Goal: Check status: Check status

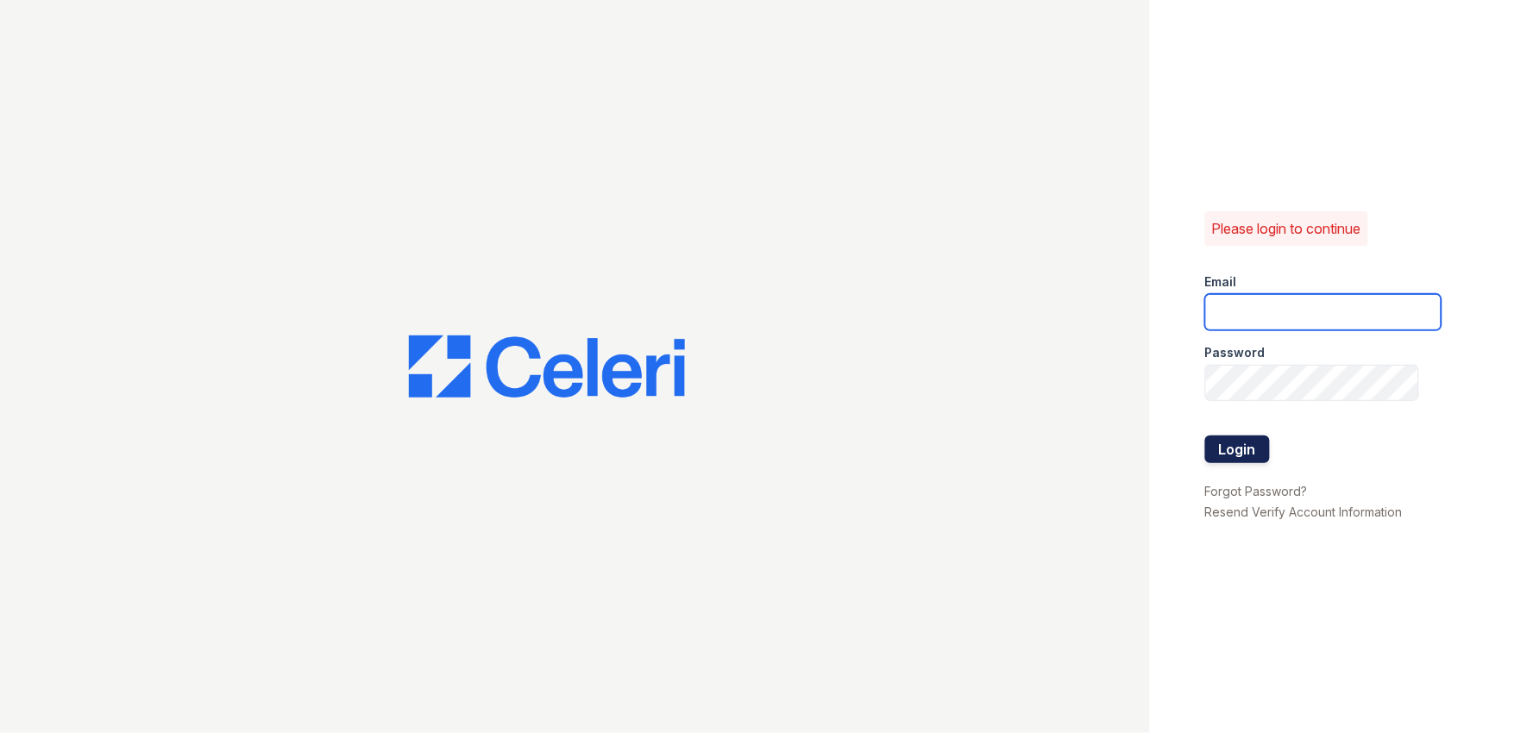
type input "arden2@cafmanagement.com"
click at [1231, 444] on button "Login" at bounding box center [1237, 450] width 65 height 28
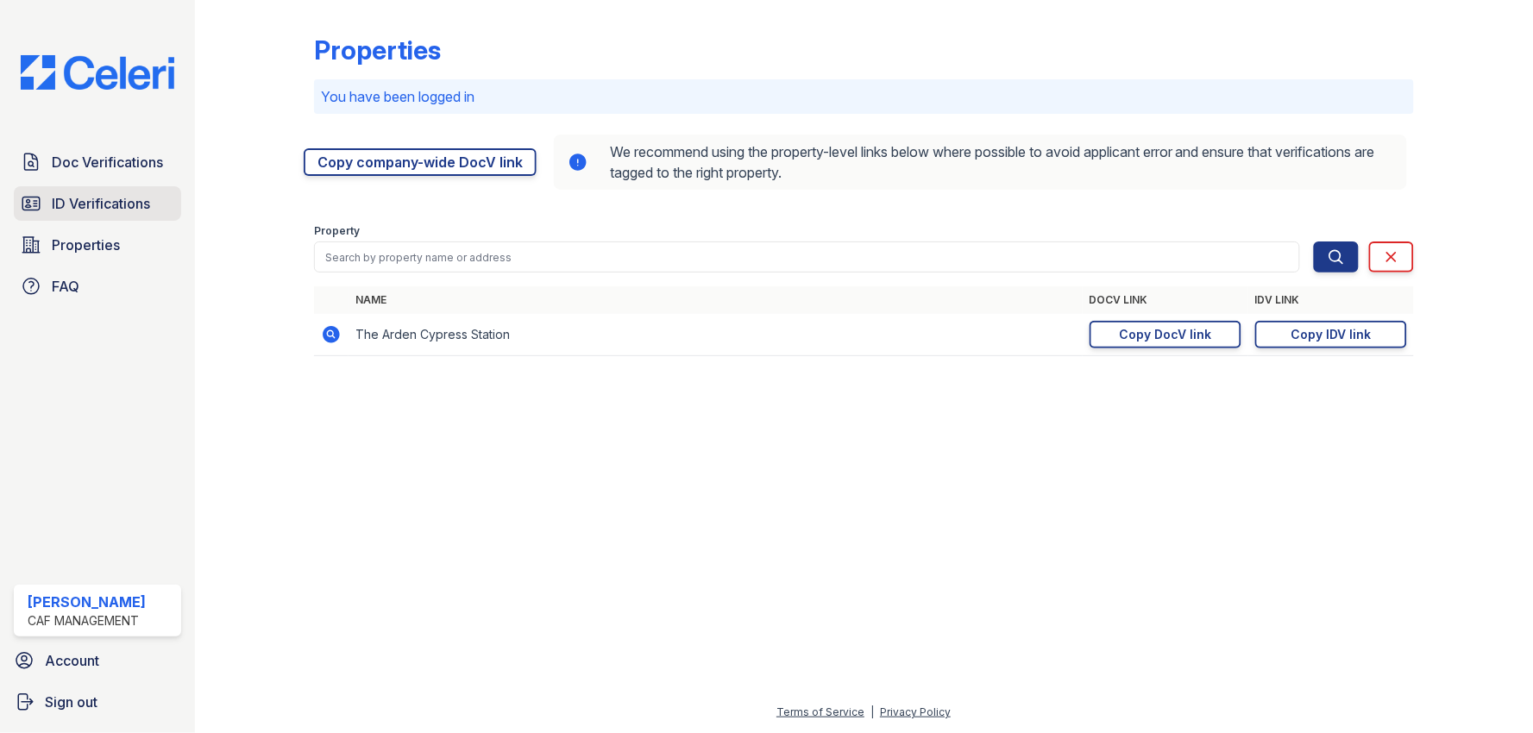
click at [108, 199] on span "ID Verifications" at bounding box center [101, 203] width 98 height 21
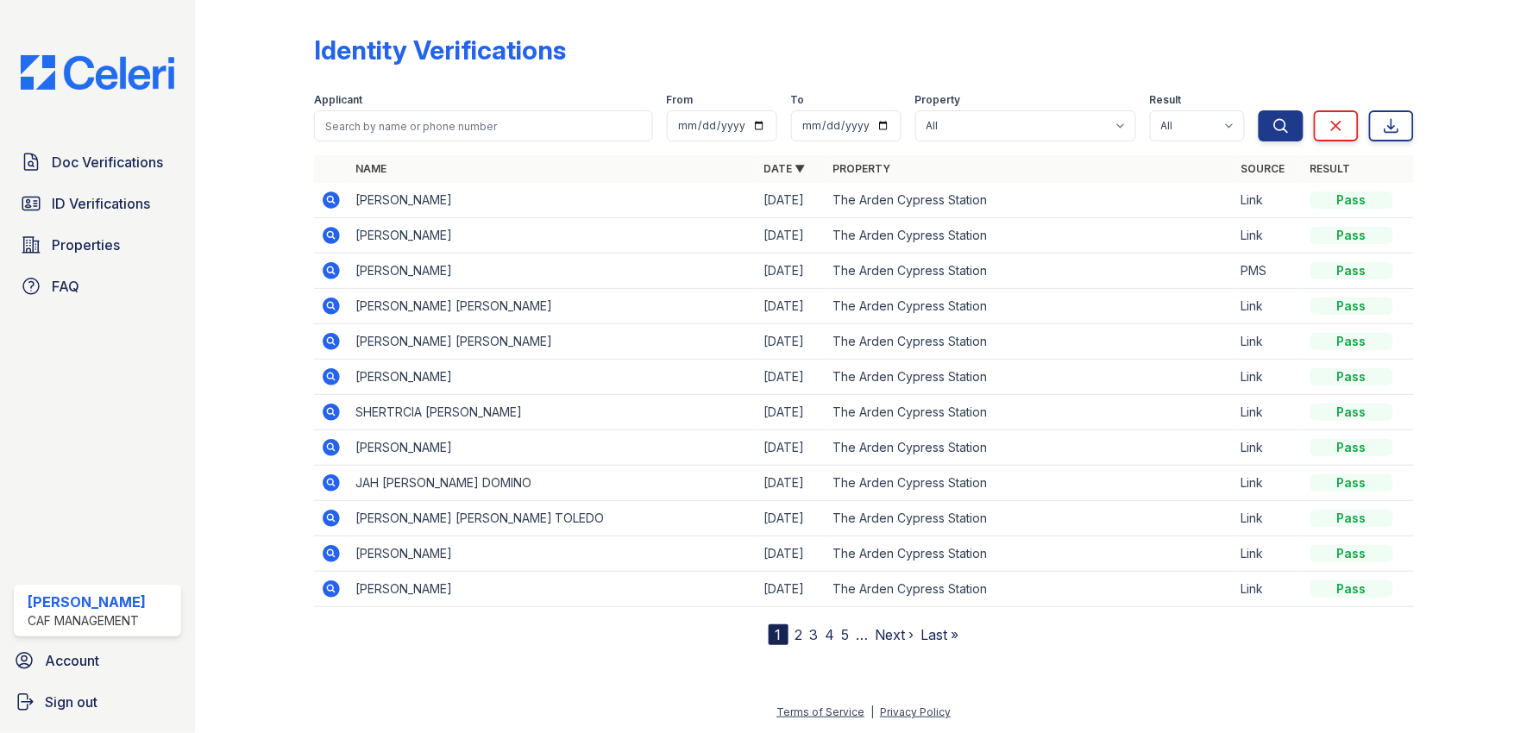
click at [801, 637] on link "2" at bounding box center [800, 634] width 8 height 17
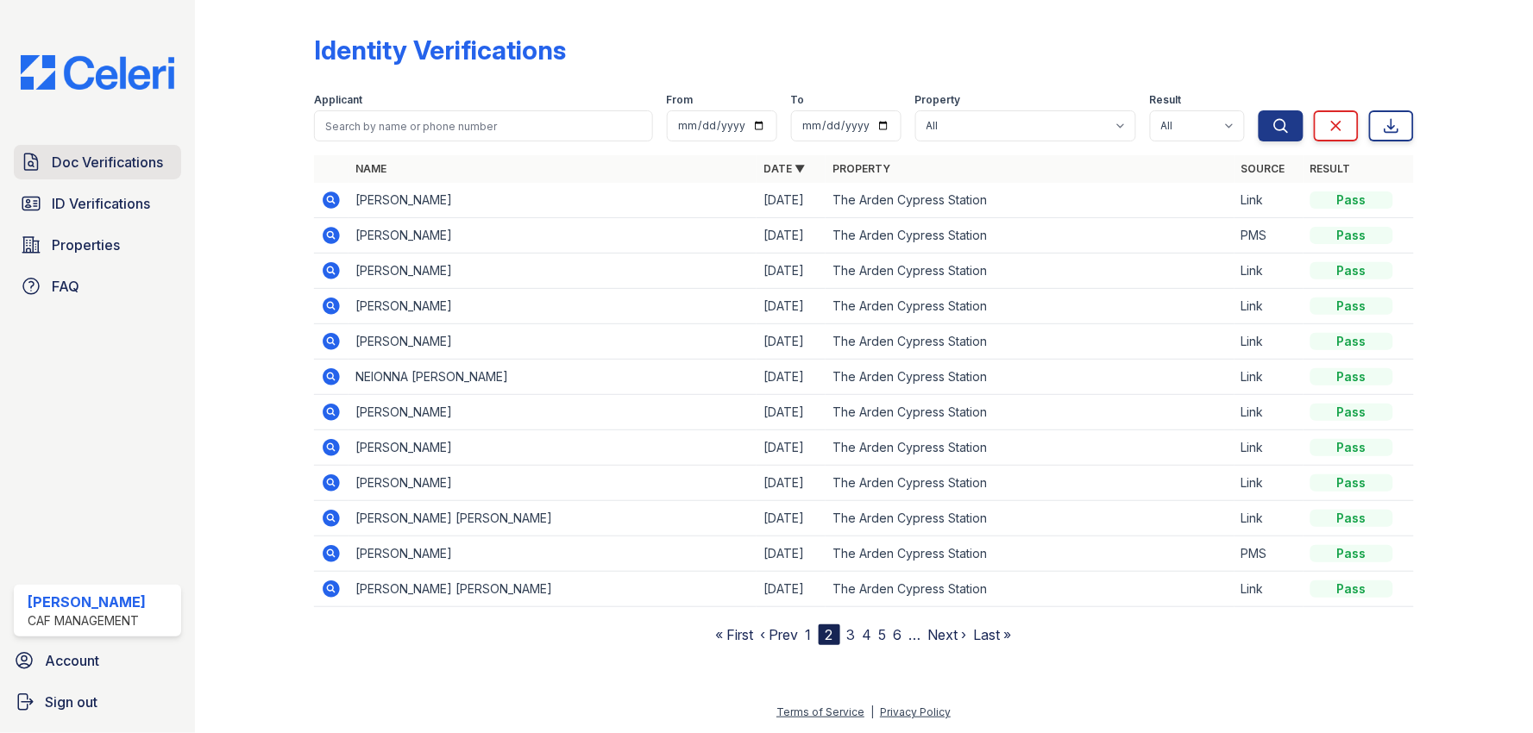
click at [130, 156] on span "Doc Verifications" at bounding box center [107, 162] width 111 height 21
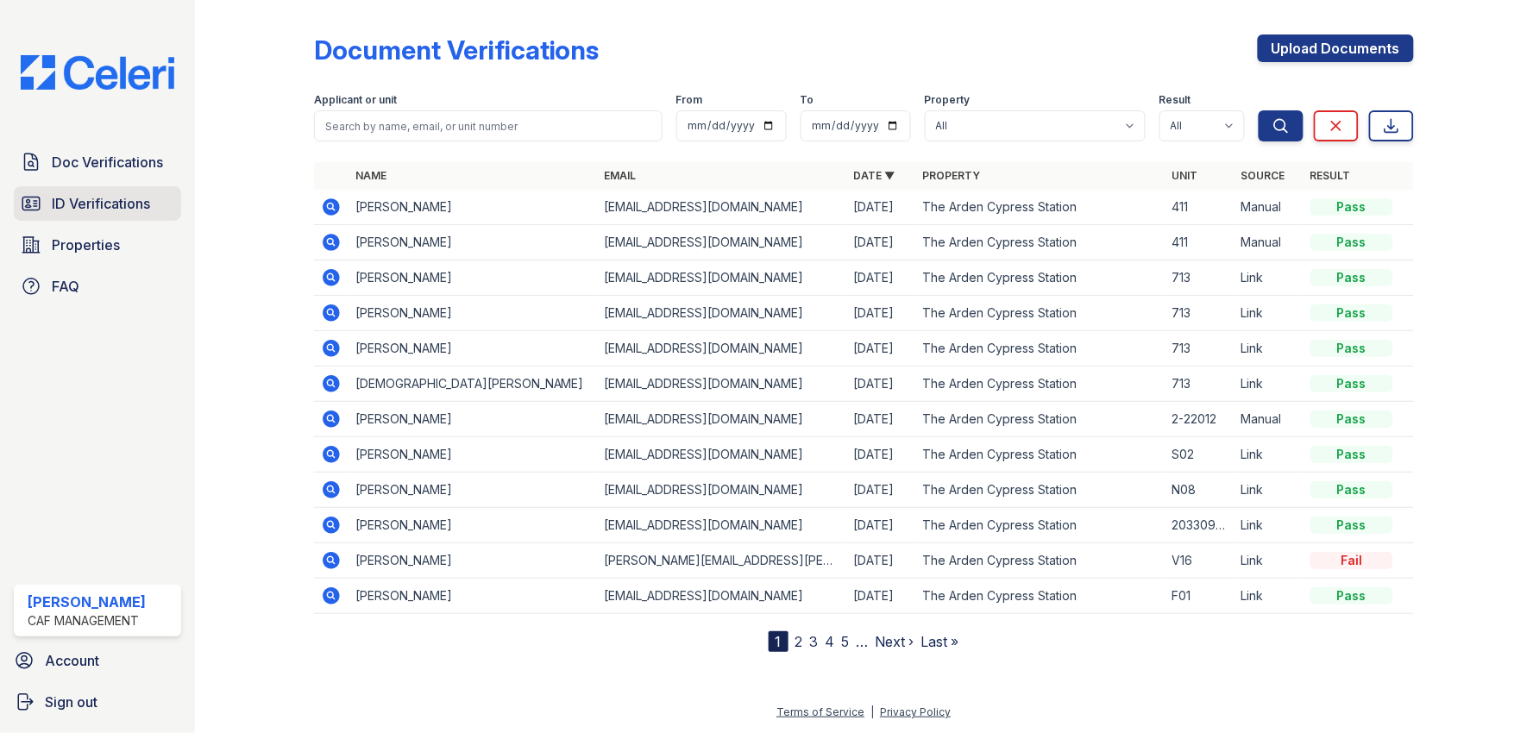
click at [90, 213] on link "ID Verifications" at bounding box center [97, 203] width 167 height 35
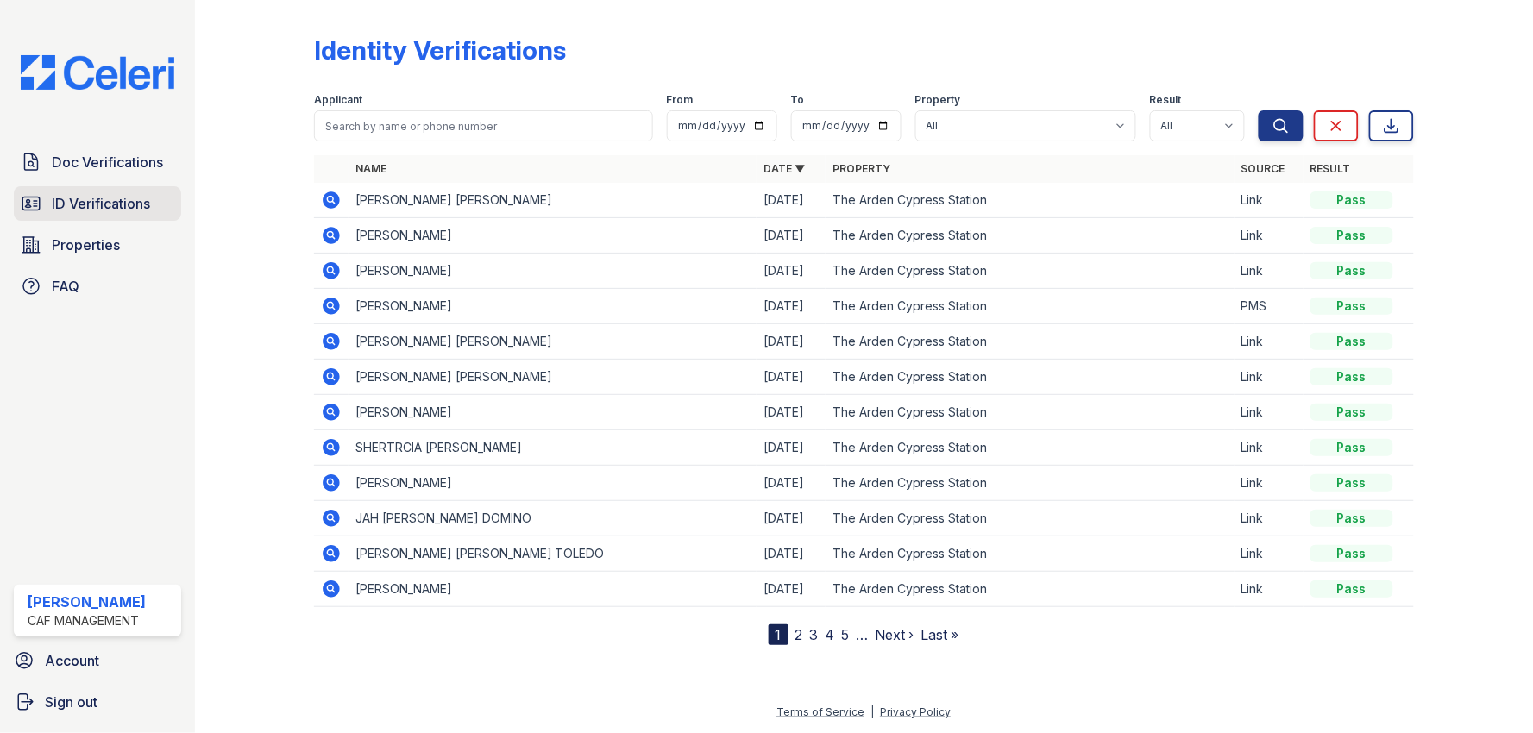
click at [100, 211] on span "ID Verifications" at bounding box center [101, 203] width 98 height 21
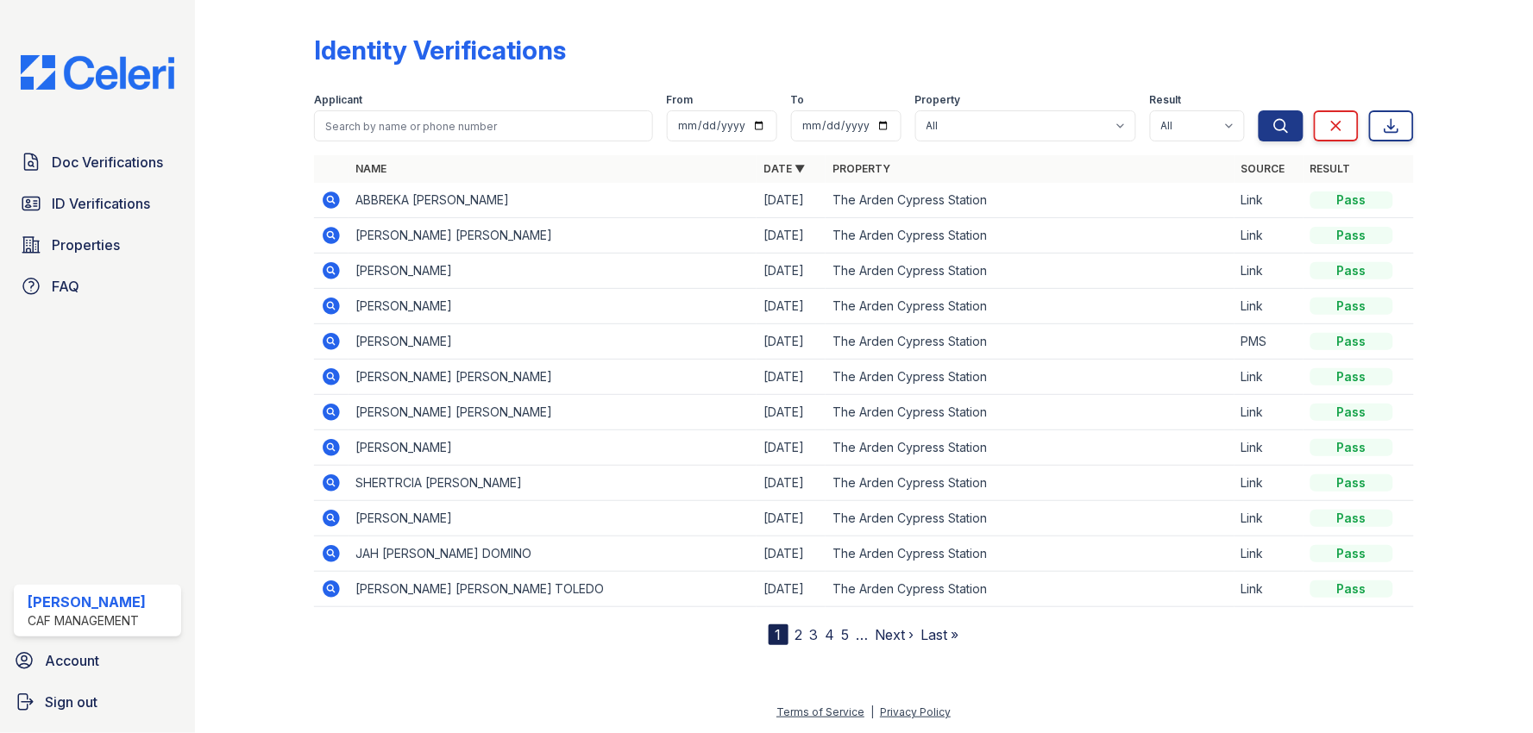
click at [323, 197] on icon at bounding box center [331, 200] width 21 height 21
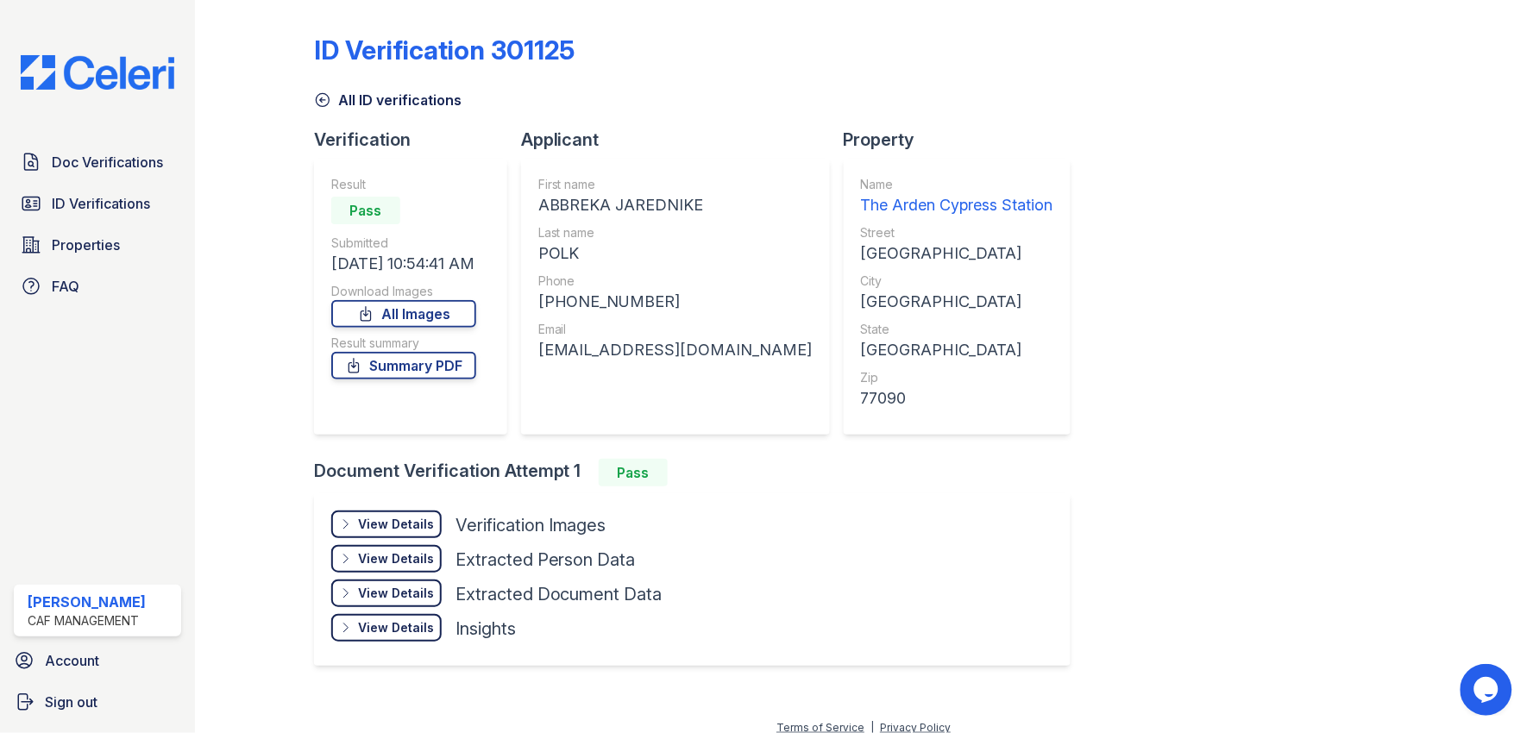
click at [430, 524] on div "View Details" at bounding box center [396, 524] width 76 height 17
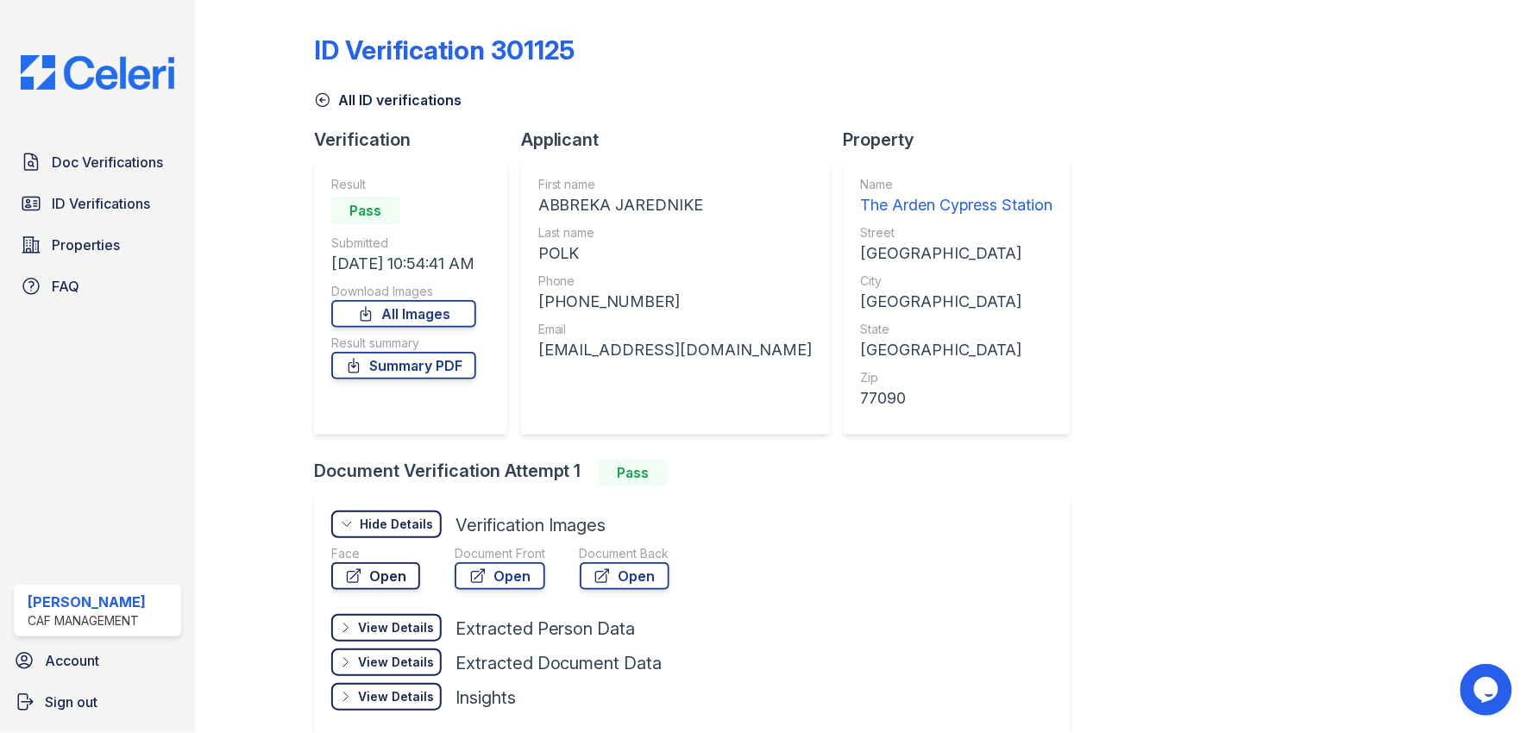
click at [395, 578] on link "Open" at bounding box center [375, 577] width 89 height 28
drag, startPoint x: 1268, startPoint y: 351, endPoint x: 513, endPoint y: 227, distance: 766.0
click at [1237, 343] on div "ID Verification 301125 All ID verifications Verification Result Pass Submitted …" at bounding box center [864, 383] width 1100 height 752
click at [214, 318] on div "ID Verification 301125 All ID verifications Verification Result Pass Submitted …" at bounding box center [864, 366] width 1338 height 733
click at [110, 204] on span "ID Verifications" at bounding box center [101, 203] width 98 height 21
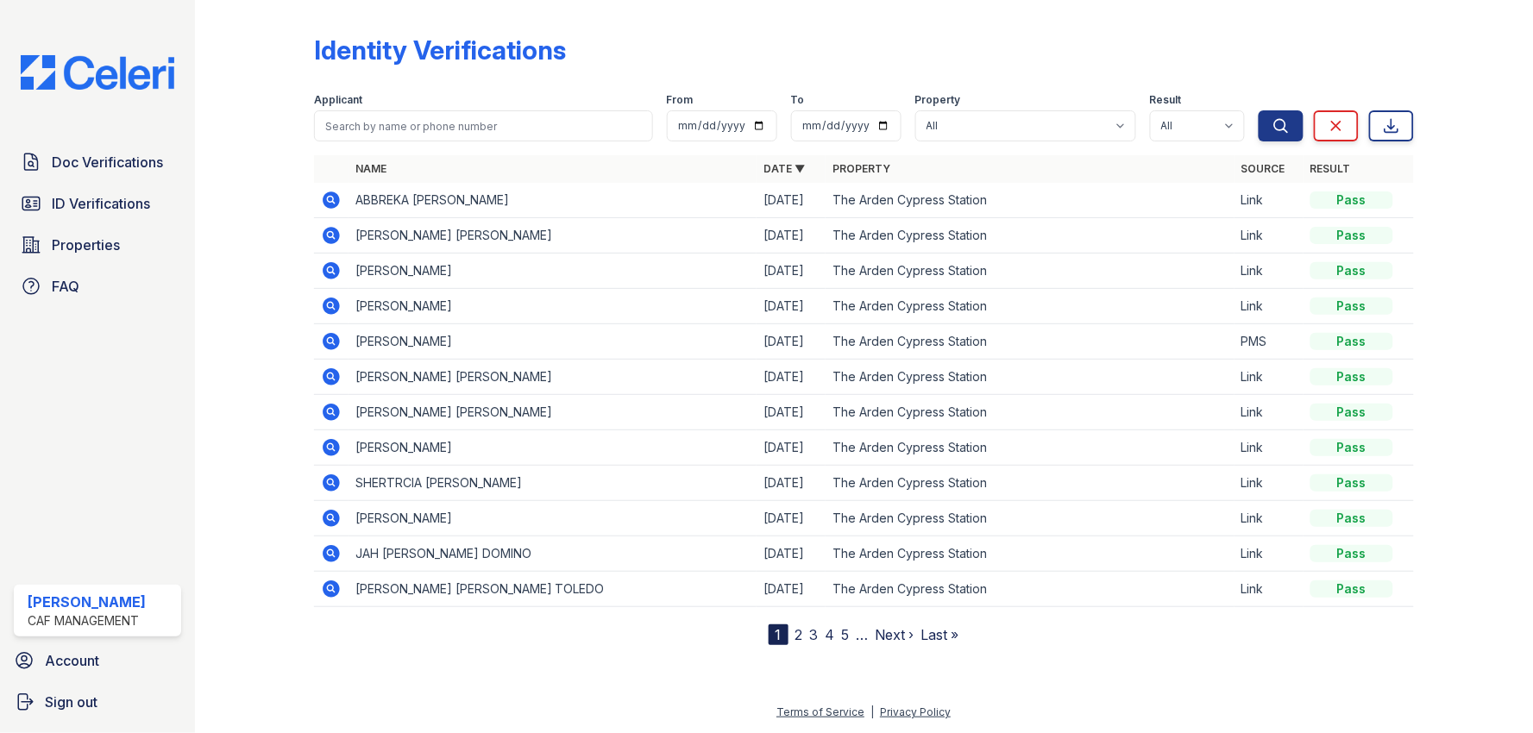
click at [728, 38] on div "Identity Verifications" at bounding box center [864, 57] width 1100 height 45
